Goal: Information Seeking & Learning: Find contact information

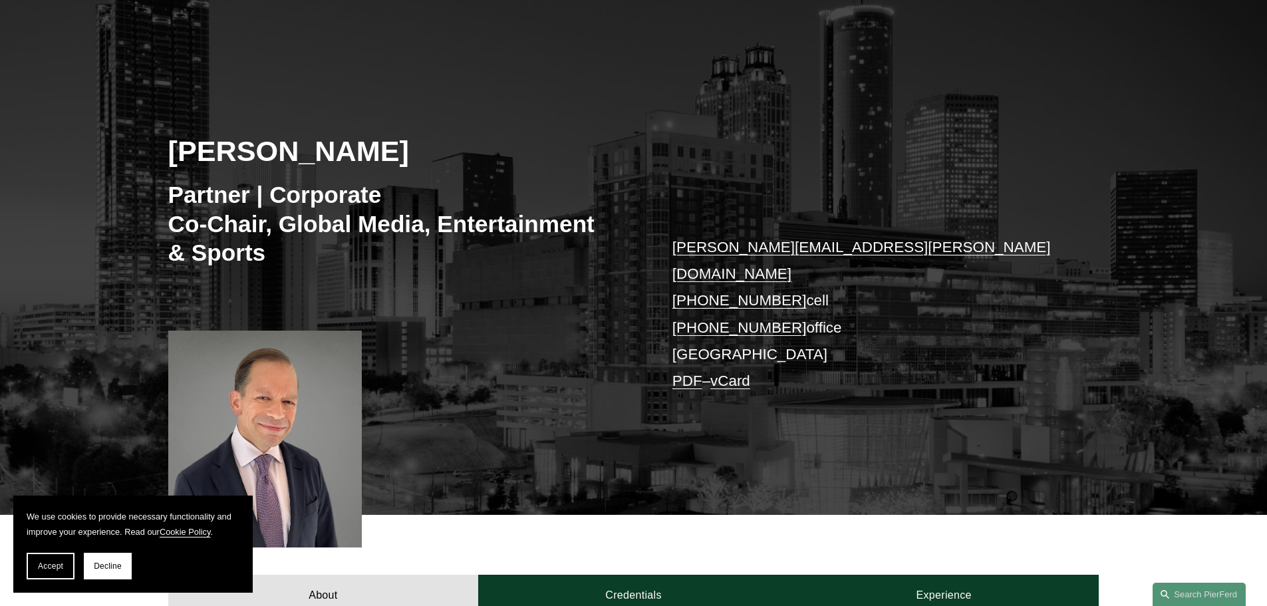
scroll to position [399, 0]
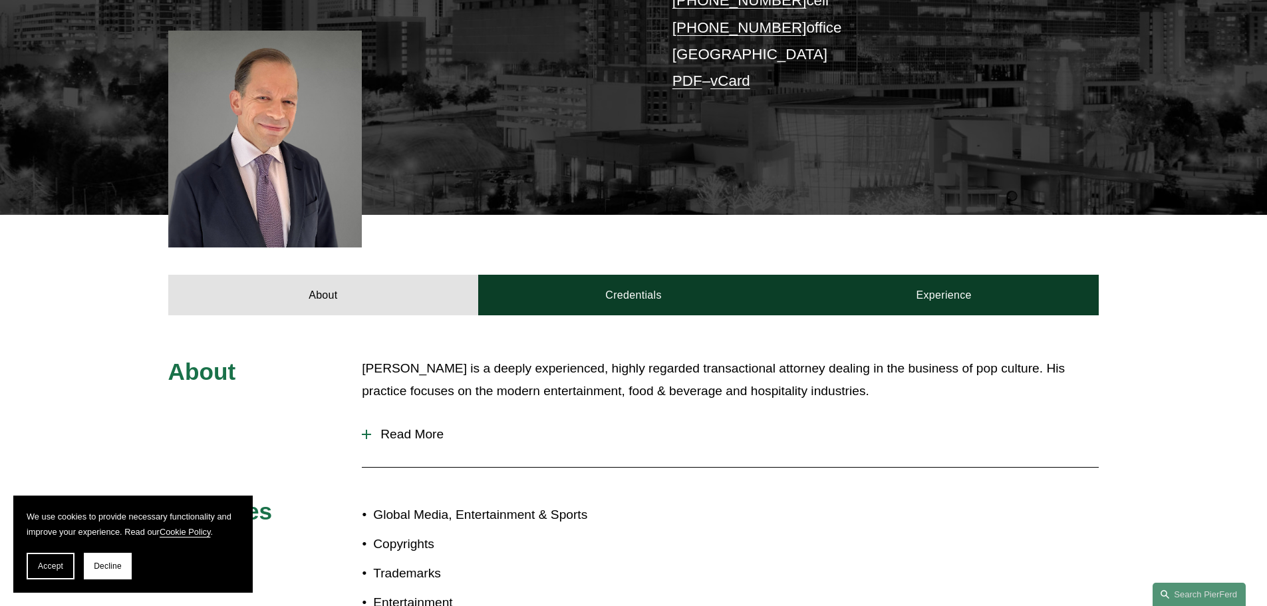
click at [407, 427] on span "Read More" at bounding box center [735, 434] width 728 height 15
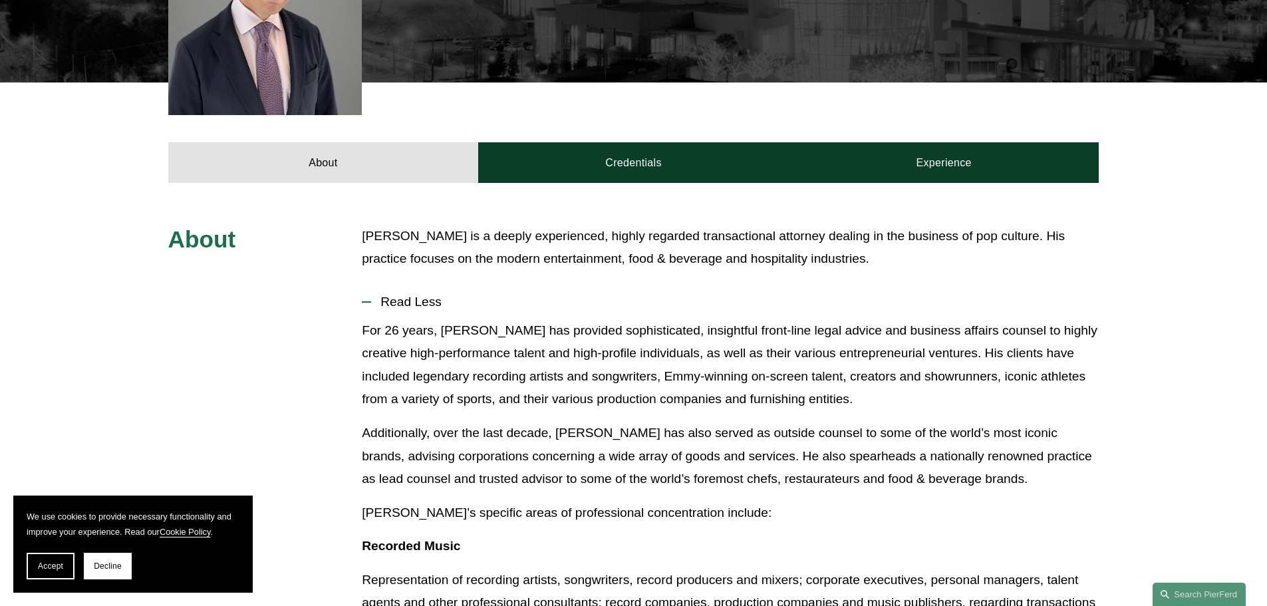
scroll to position [532, 0]
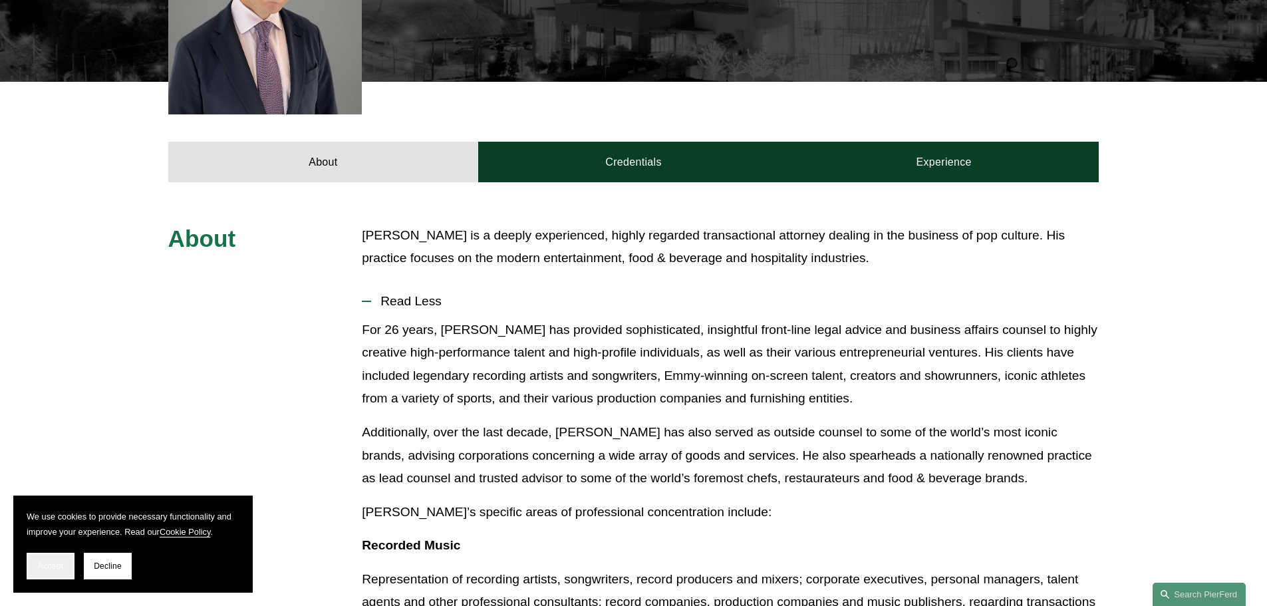
click at [39, 564] on span "Accept" at bounding box center [50, 565] width 25 height 9
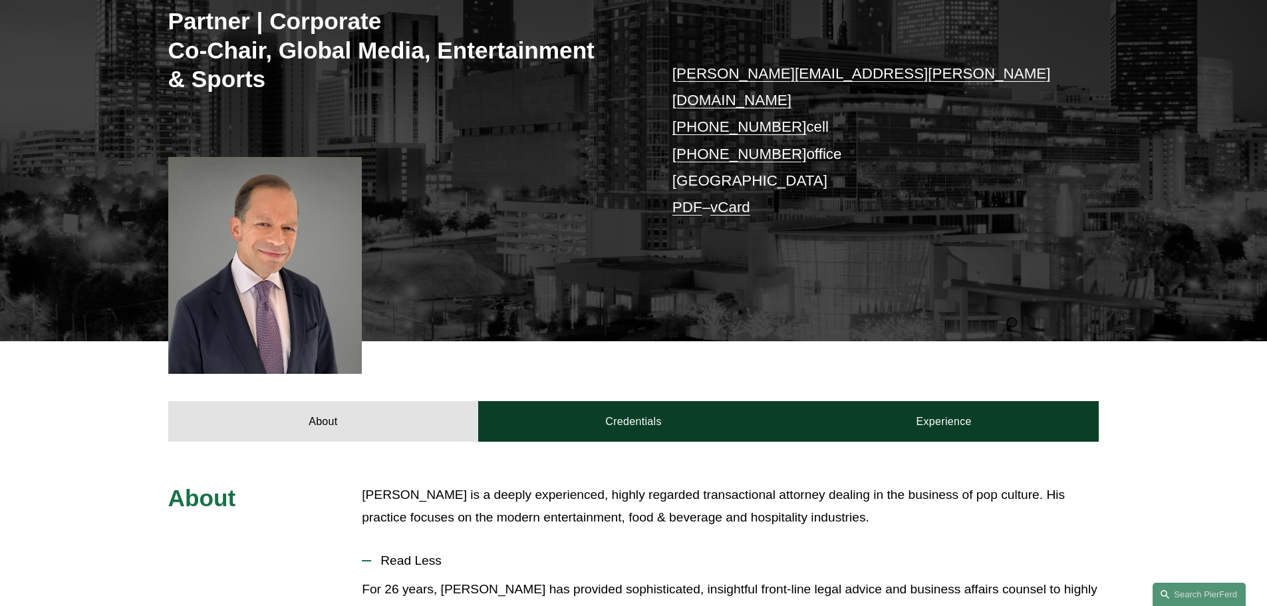
scroll to position [0, 0]
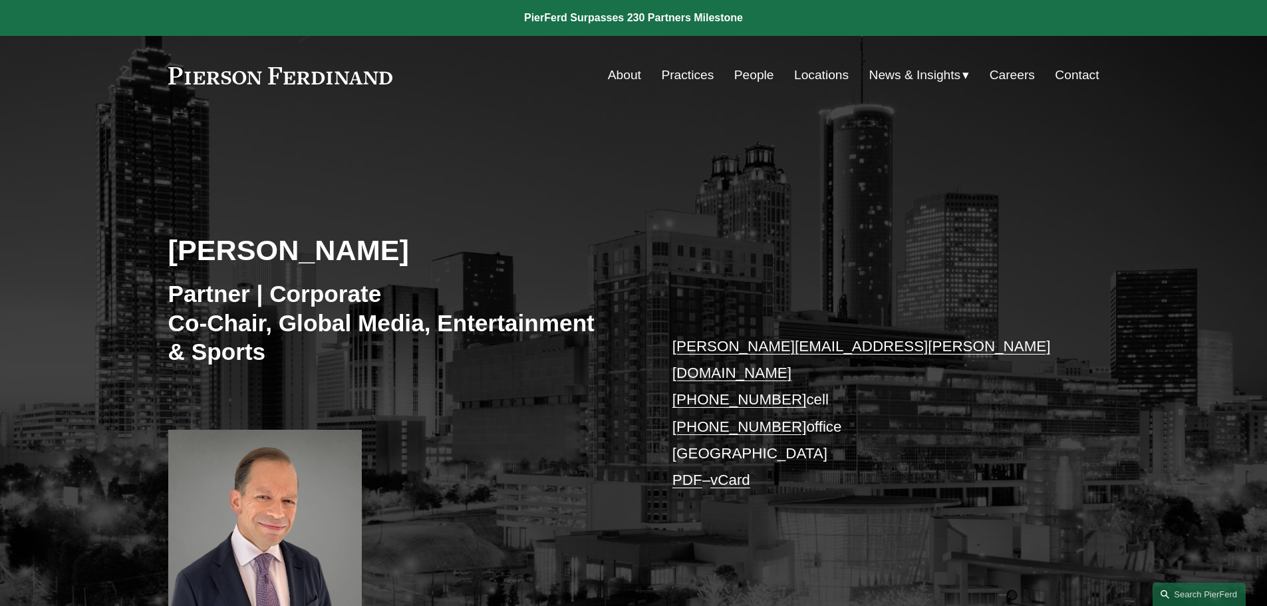
click at [745, 74] on link "People" at bounding box center [754, 75] width 40 height 25
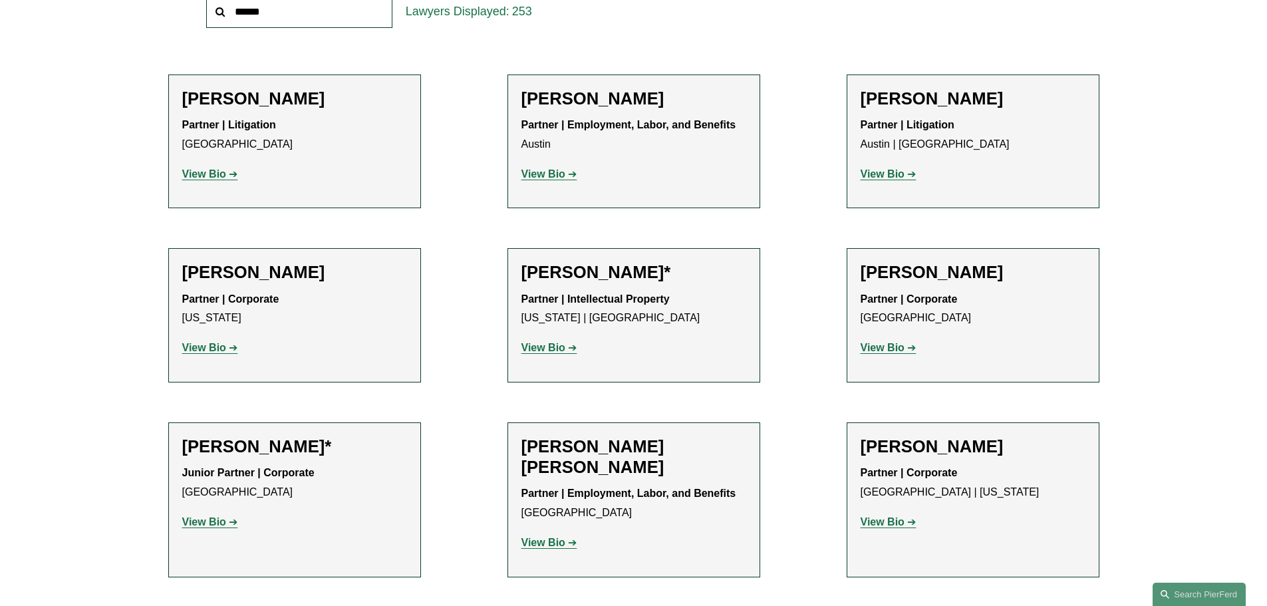
scroll to position [266, 0]
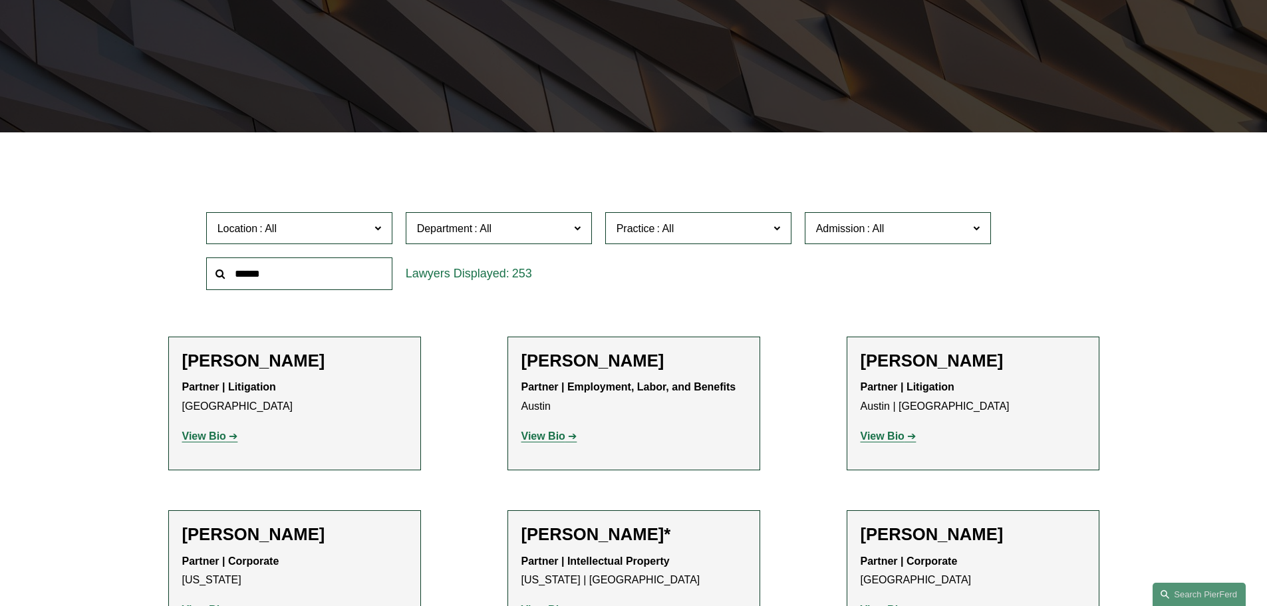
click at [328, 275] on input "text" at bounding box center [299, 273] width 186 height 33
type input "****"
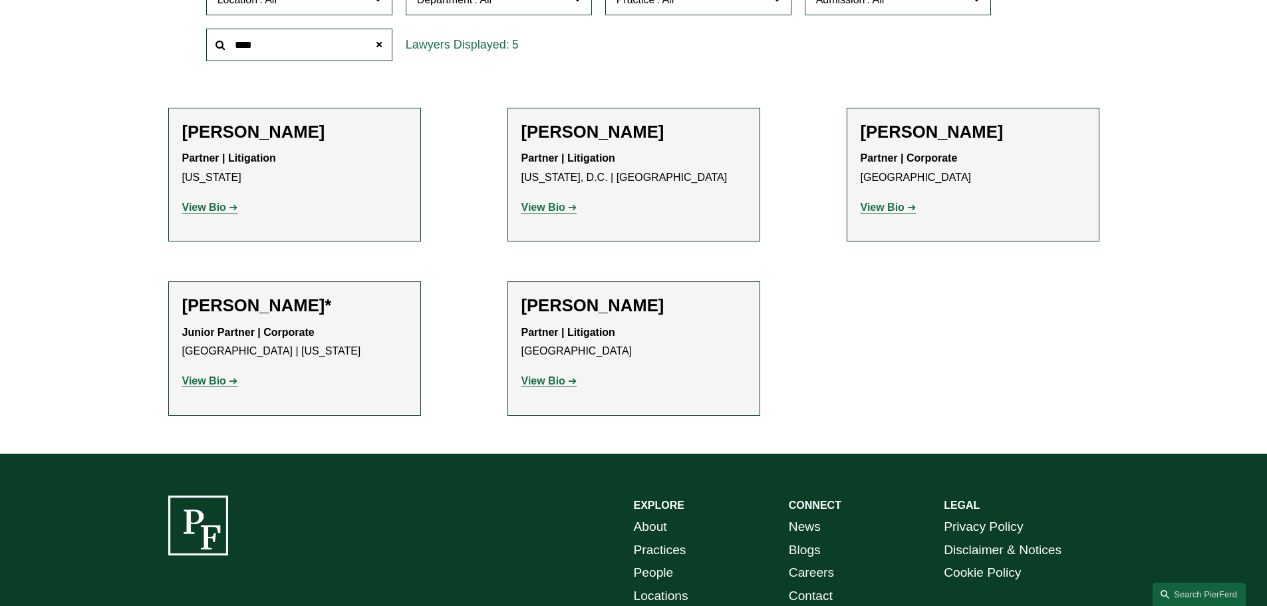
scroll to position [532, 0]
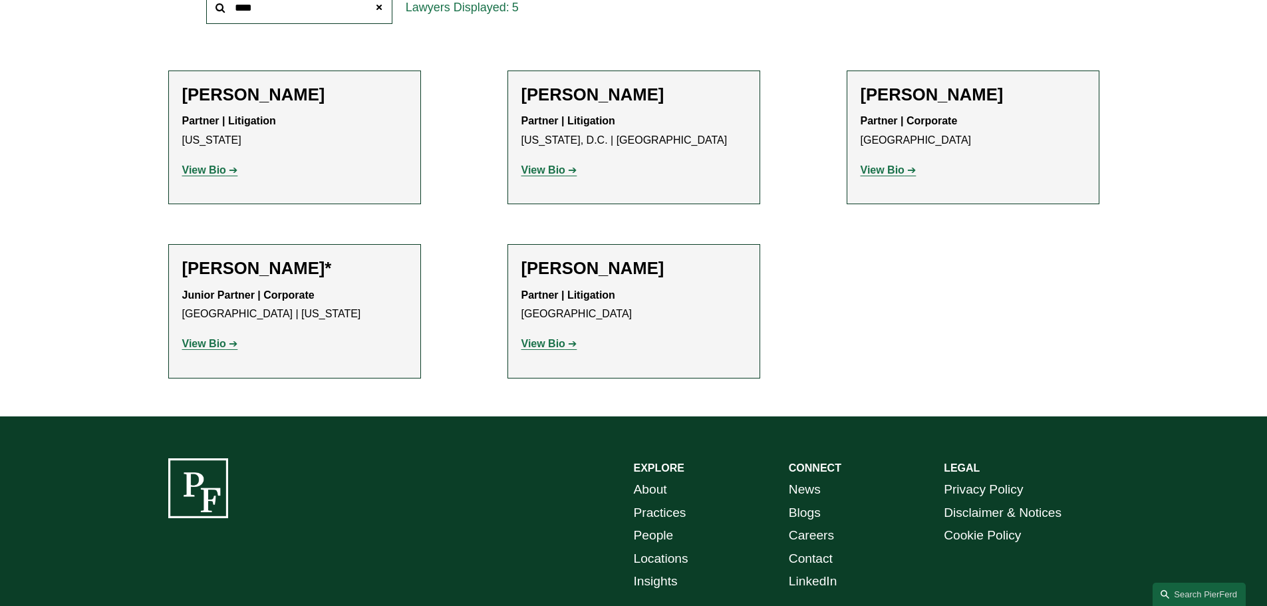
click at [921, 94] on h2 "[PERSON_NAME]" at bounding box center [973, 94] width 225 height 21
click at [885, 166] on strong "View Bio" at bounding box center [883, 169] width 44 height 11
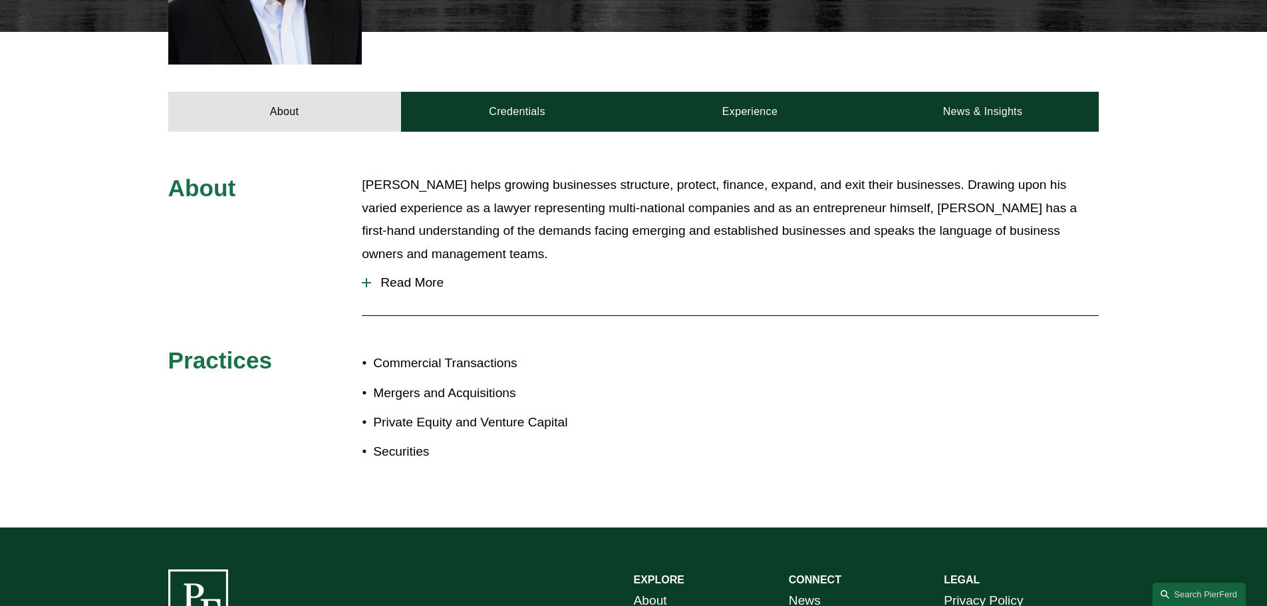
scroll to position [532, 0]
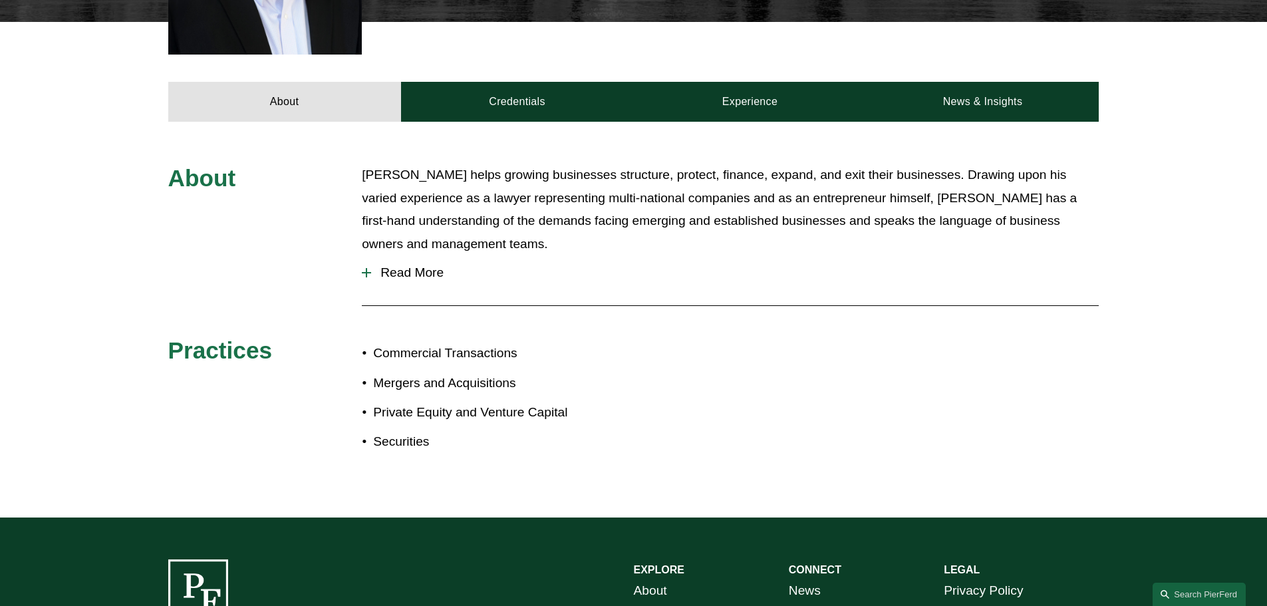
click at [410, 255] on button "Read More" at bounding box center [730, 272] width 737 height 35
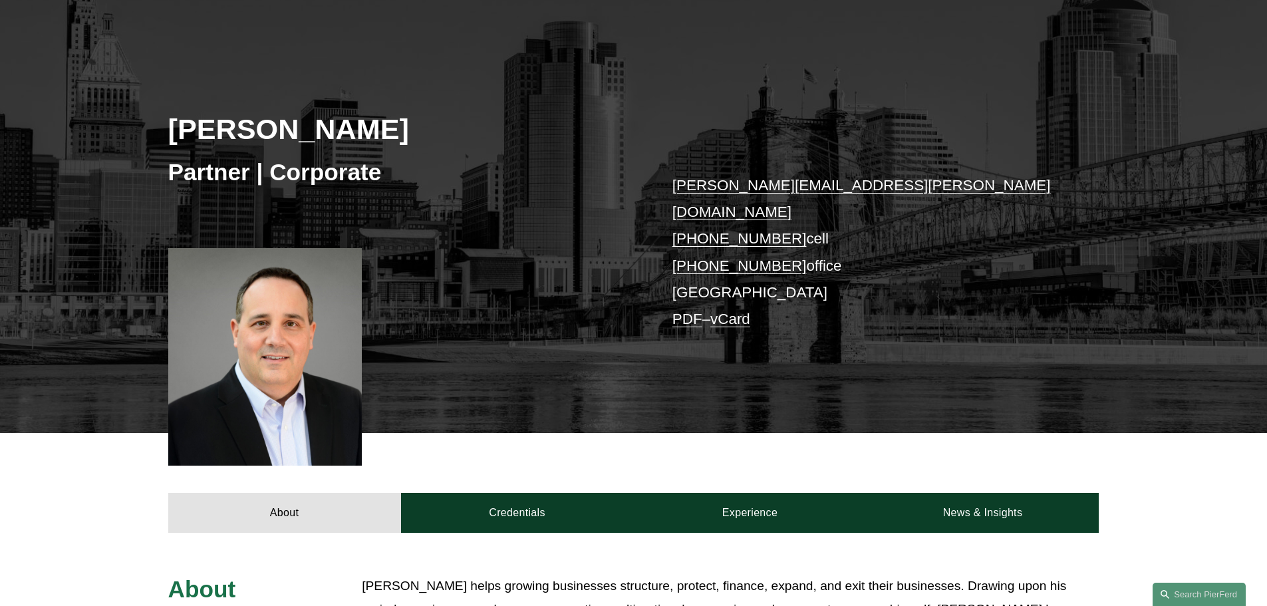
scroll to position [0, 0]
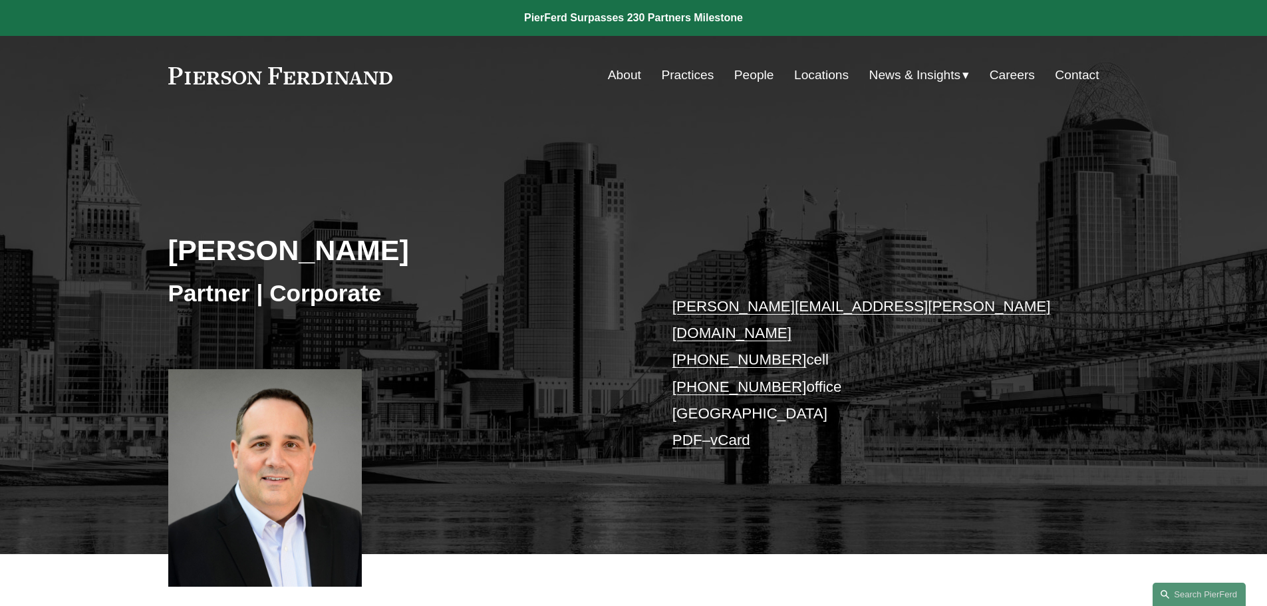
click at [746, 72] on link "People" at bounding box center [754, 75] width 40 height 25
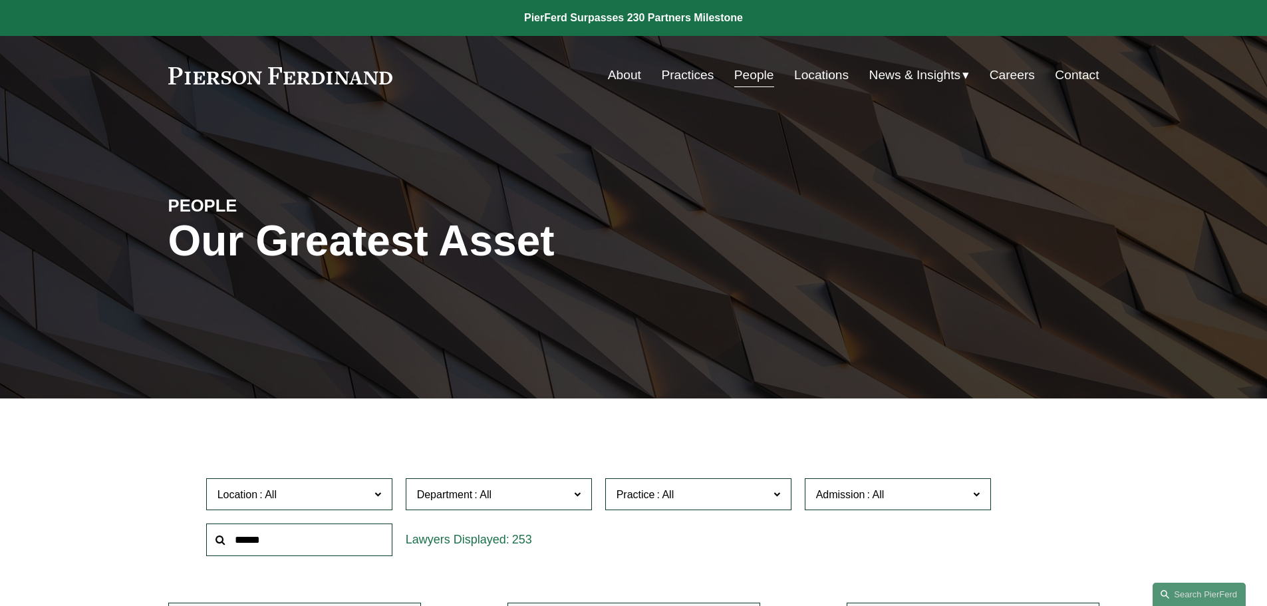
click at [283, 534] on input "text" at bounding box center [299, 539] width 186 height 33
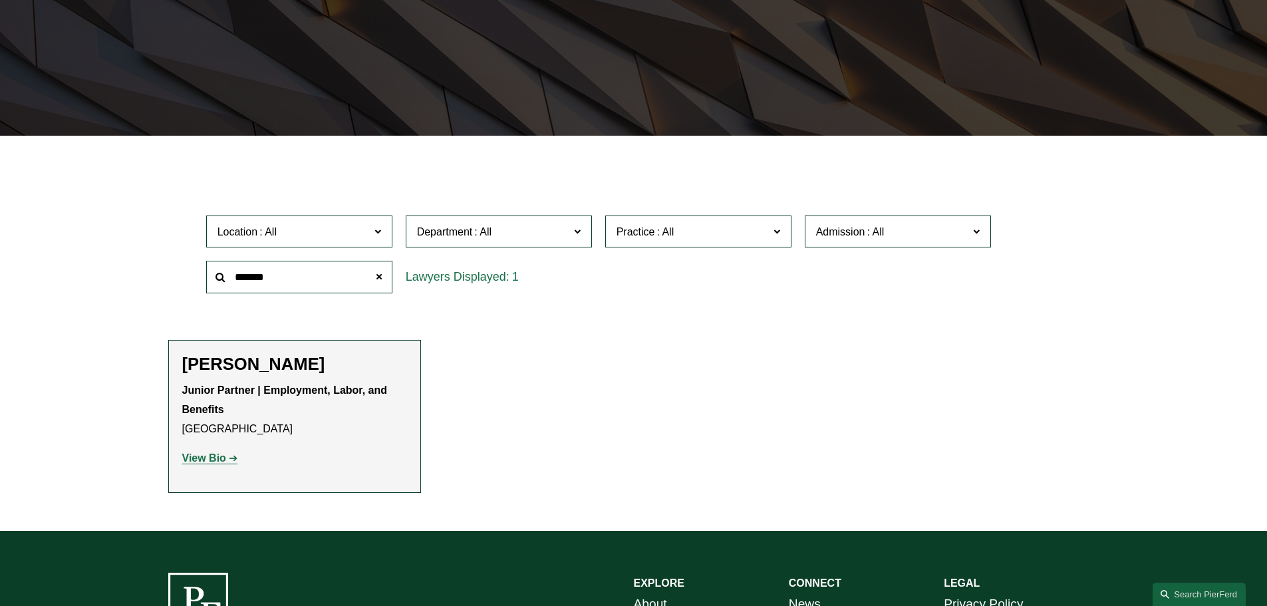
scroll to position [266, 0]
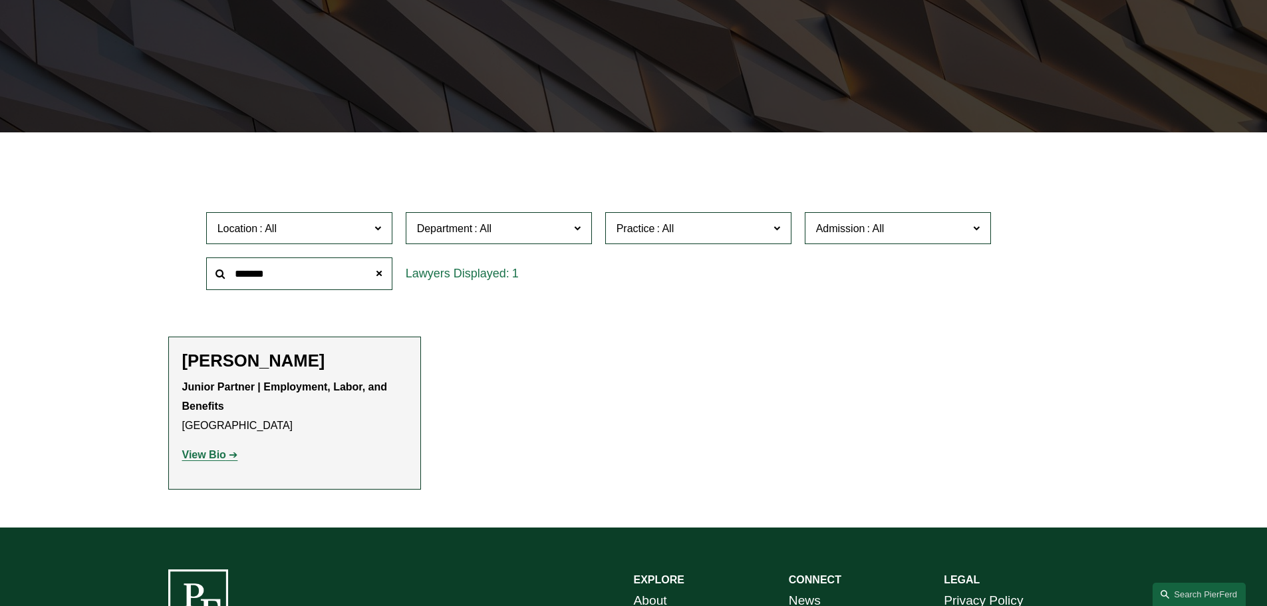
click at [243, 276] on input "*******" at bounding box center [299, 273] width 186 height 33
type input "******"
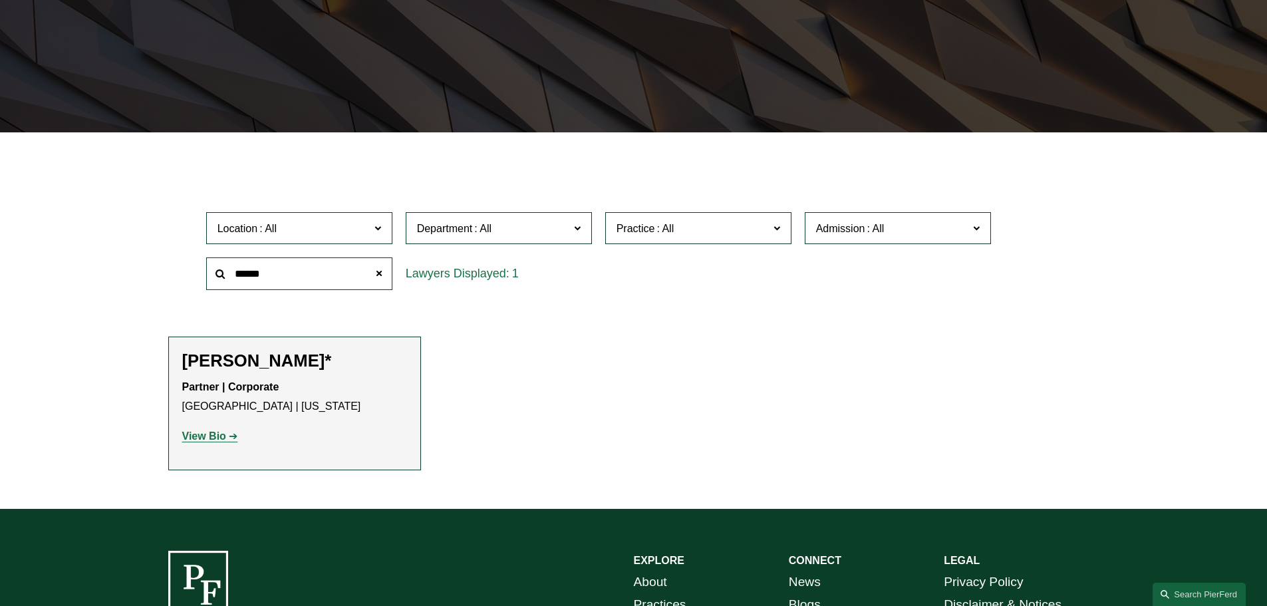
click at [224, 442] on p "View Bio" at bounding box center [294, 436] width 225 height 19
click at [224, 437] on strong "View Bio" at bounding box center [204, 435] width 44 height 11
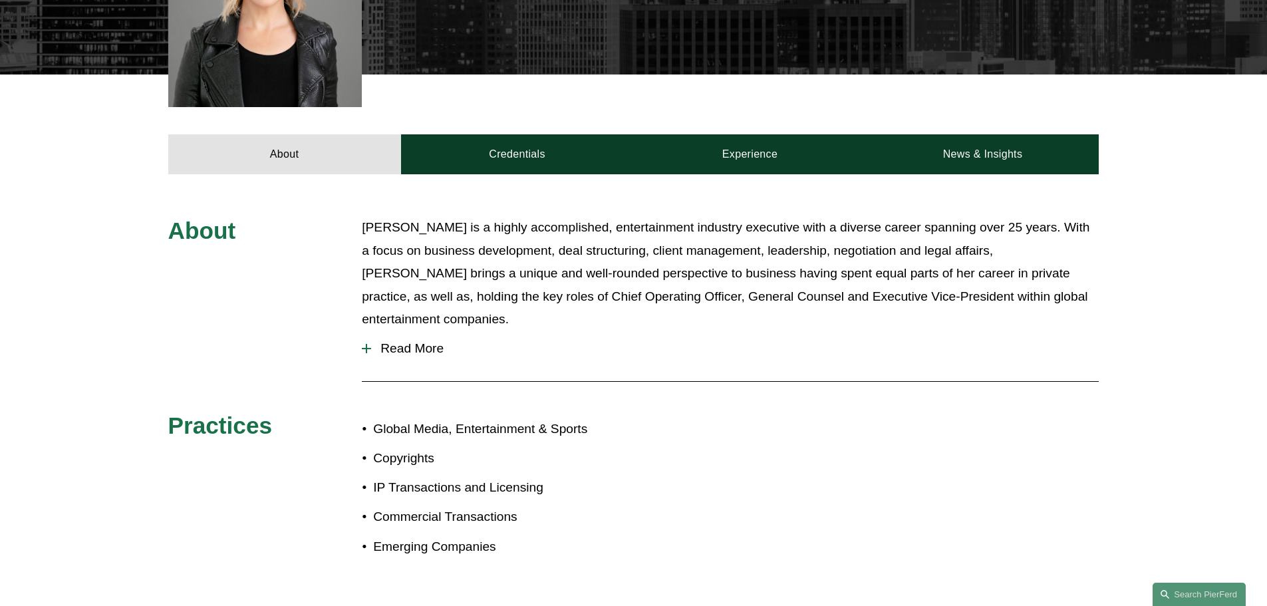
scroll to position [532, 0]
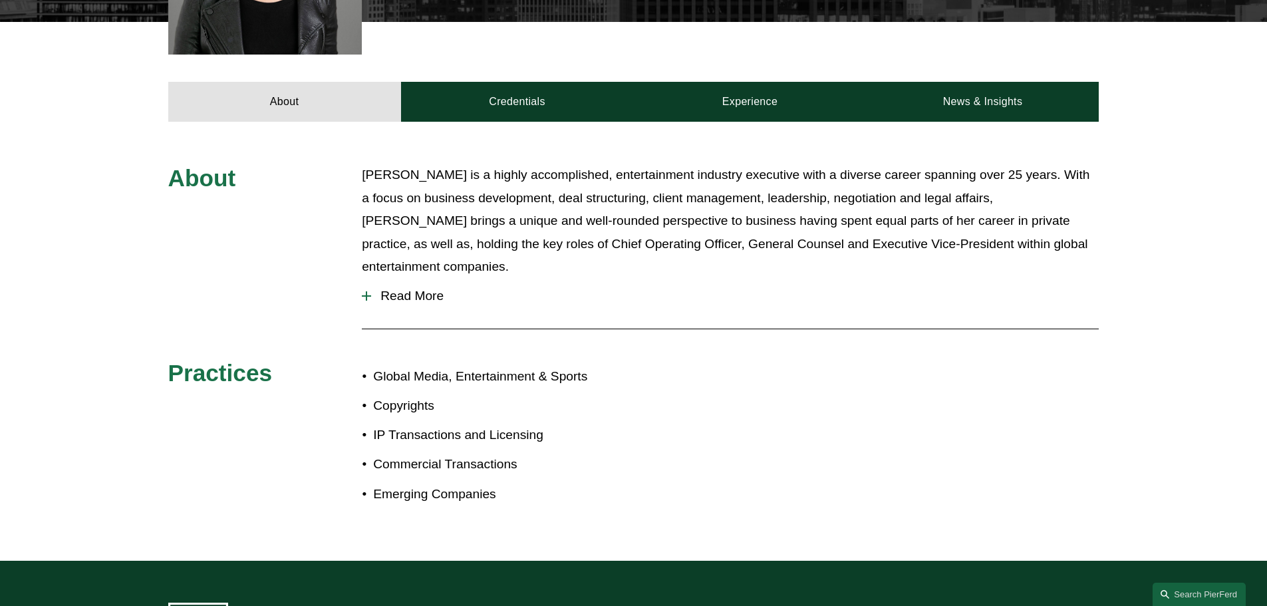
click at [415, 289] on span "Read More" at bounding box center [735, 296] width 728 height 15
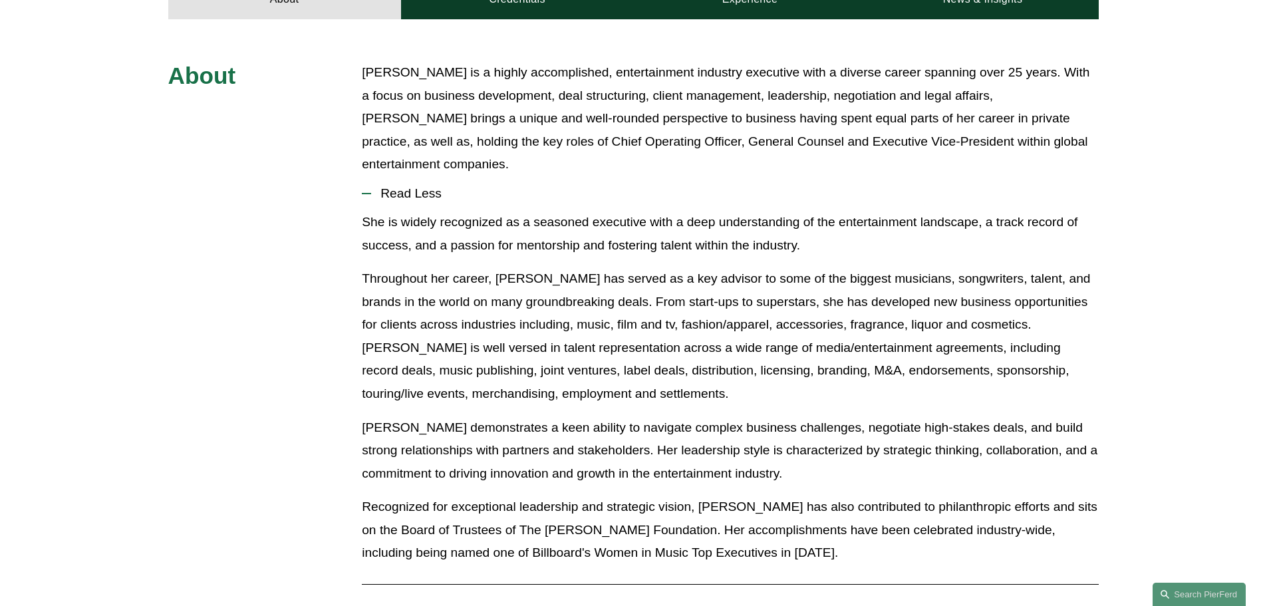
scroll to position [599, 0]
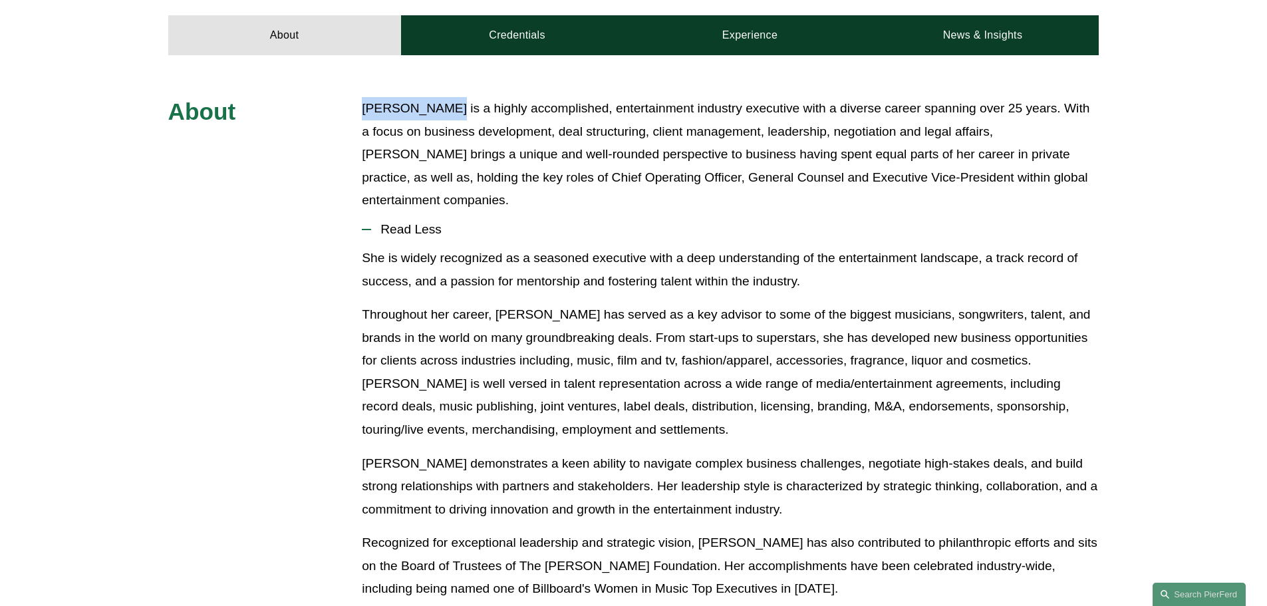
drag, startPoint x: 364, startPoint y: 84, endPoint x: 432, endPoint y: 90, distance: 68.8
click at [432, 97] on p "Alison Finley is a highly accomplished, entertainment industry executive with a…" at bounding box center [730, 154] width 737 height 115
copy p "Alison Finley"
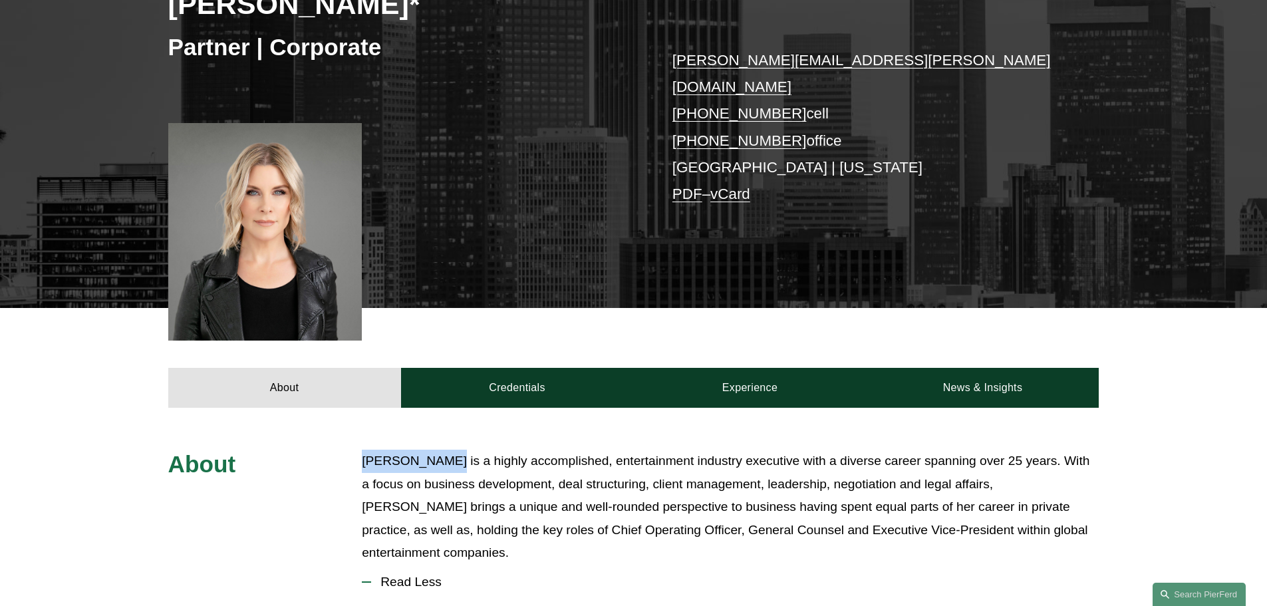
scroll to position [266, 0]
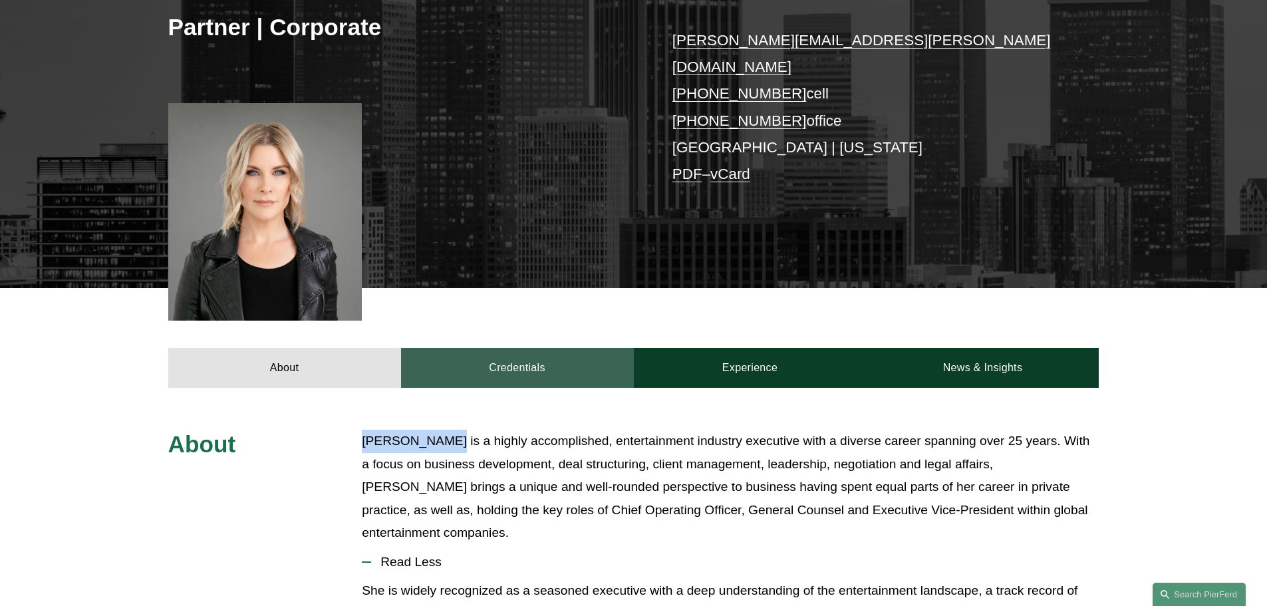
click at [593, 351] on link "Credentials" at bounding box center [517, 368] width 233 height 40
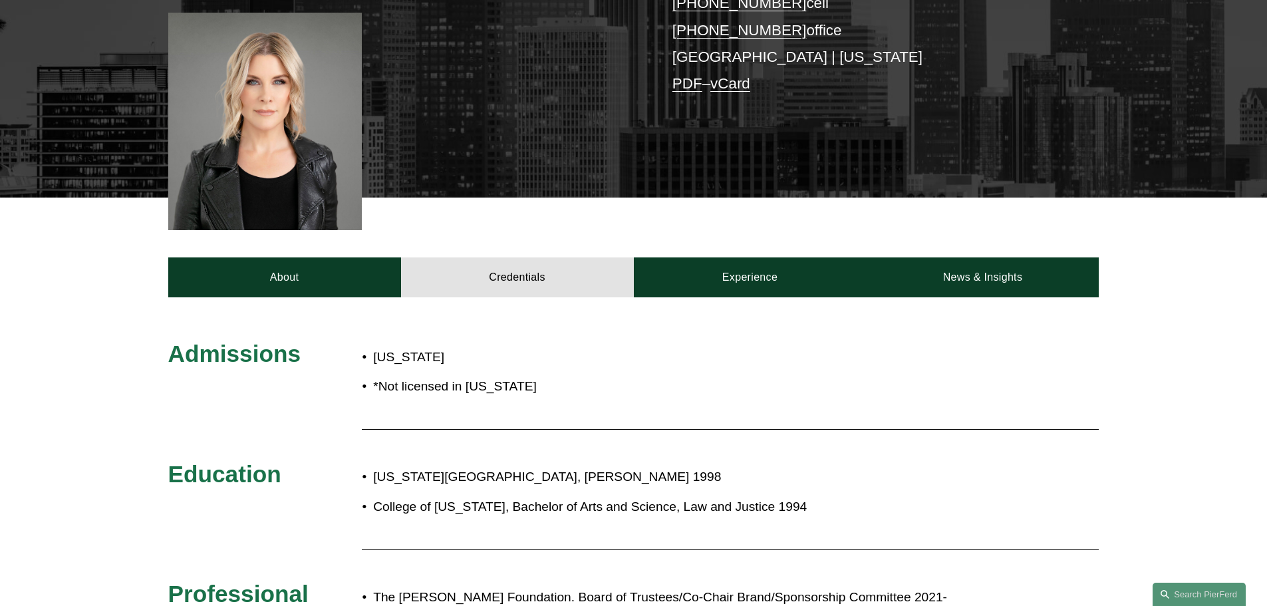
scroll to position [466, 0]
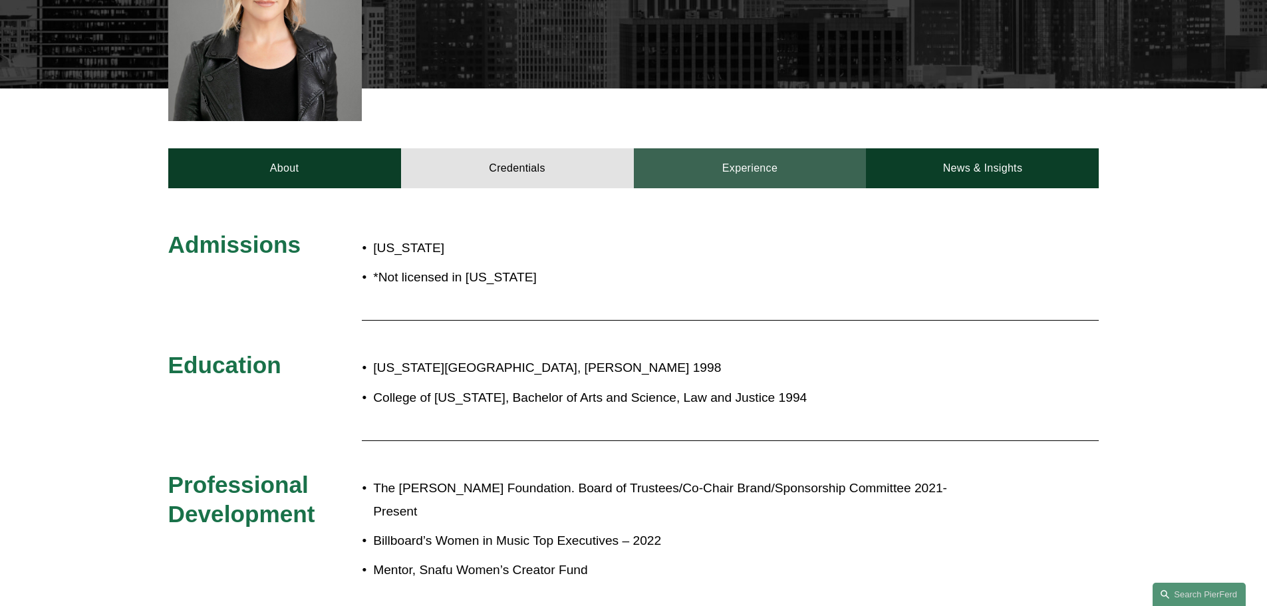
click at [779, 168] on link "Experience" at bounding box center [750, 168] width 233 height 40
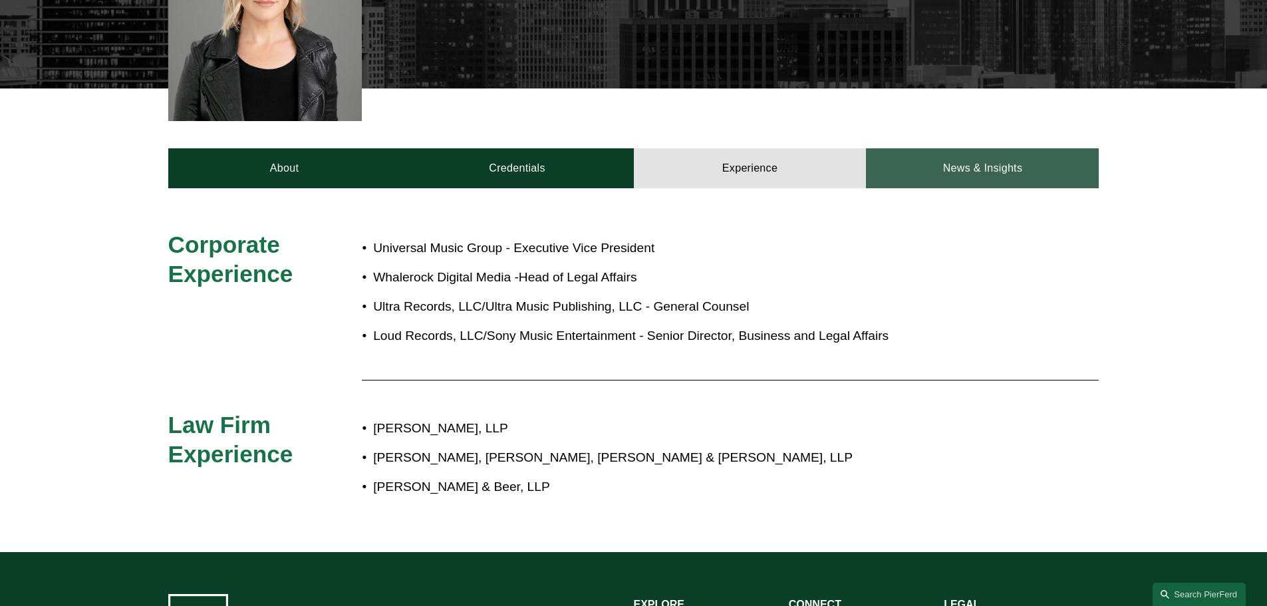
click at [1025, 154] on link "News & Insights" at bounding box center [982, 168] width 233 height 40
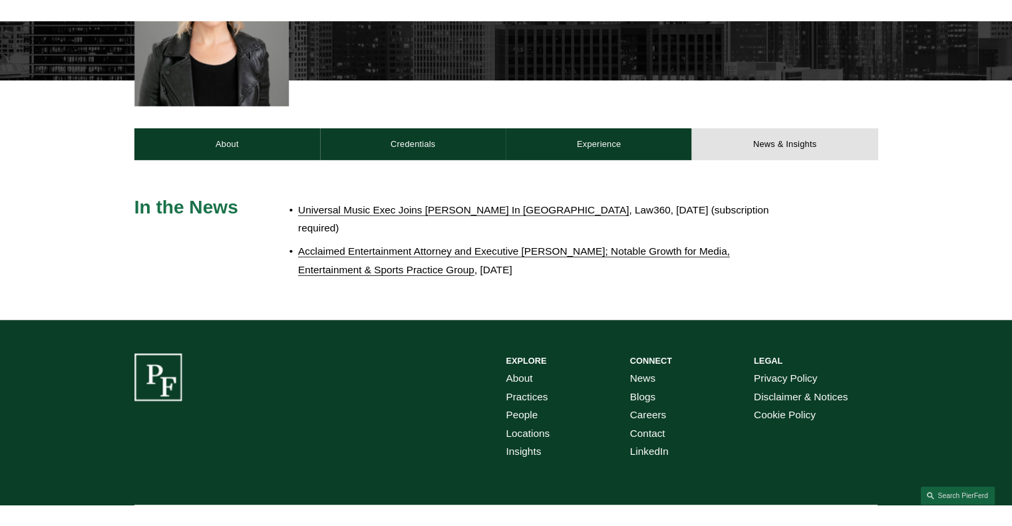
scroll to position [532, 0]
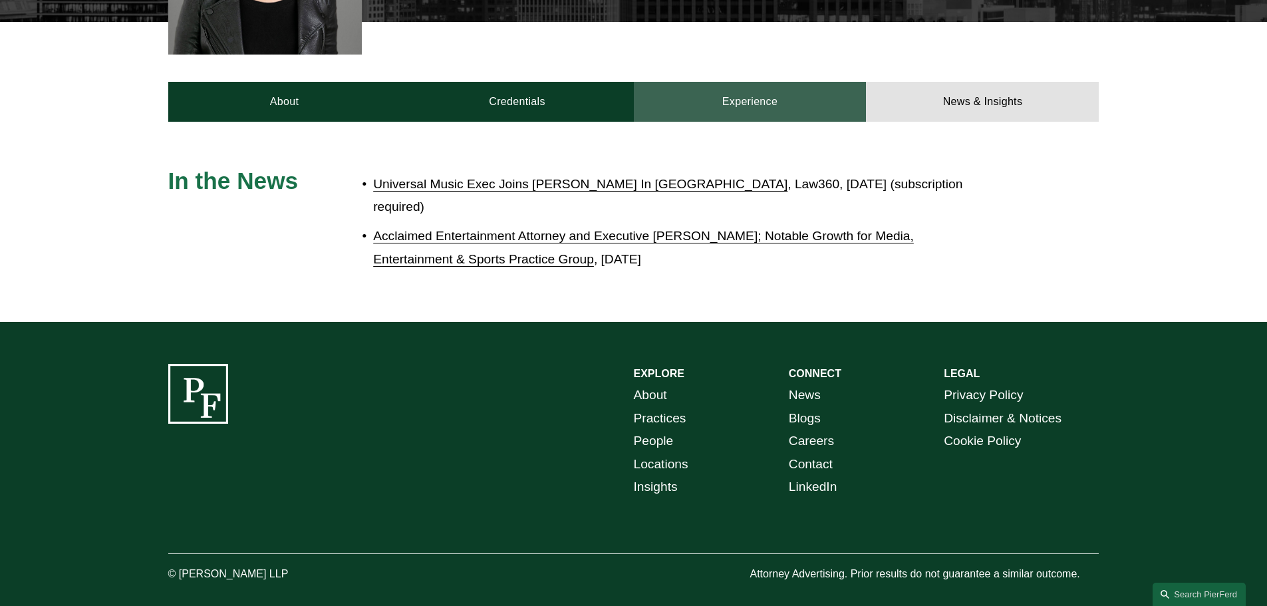
click at [804, 86] on link "Experience" at bounding box center [750, 102] width 233 height 40
